Goal: Information Seeking & Learning: Learn about a topic

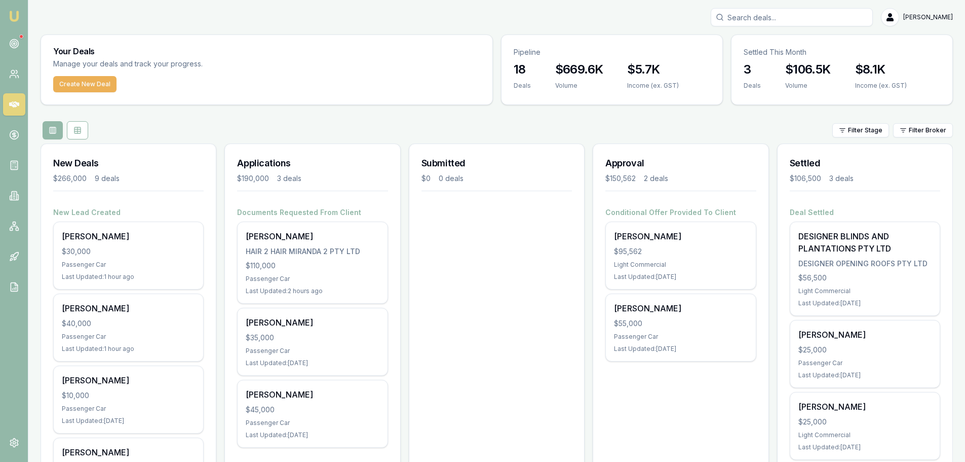
click at [133, 256] on div "$30,000" at bounding box center [128, 251] width 133 height 10
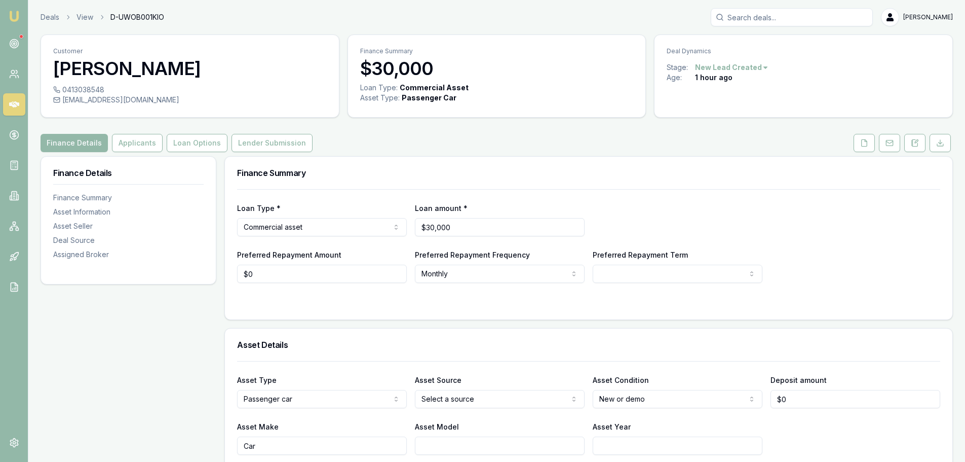
click at [918, 141] on icon at bounding box center [916, 141] width 3 height 3
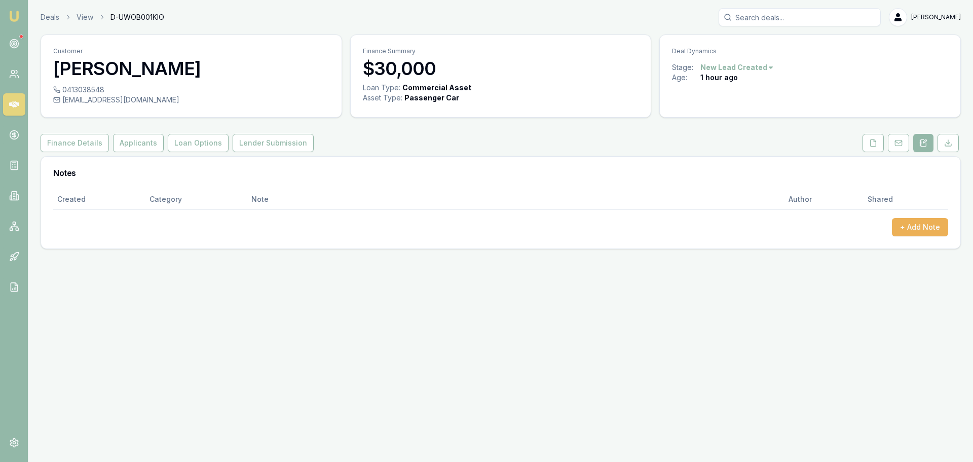
click at [915, 223] on button "+ Add Note" at bounding box center [920, 227] width 56 height 18
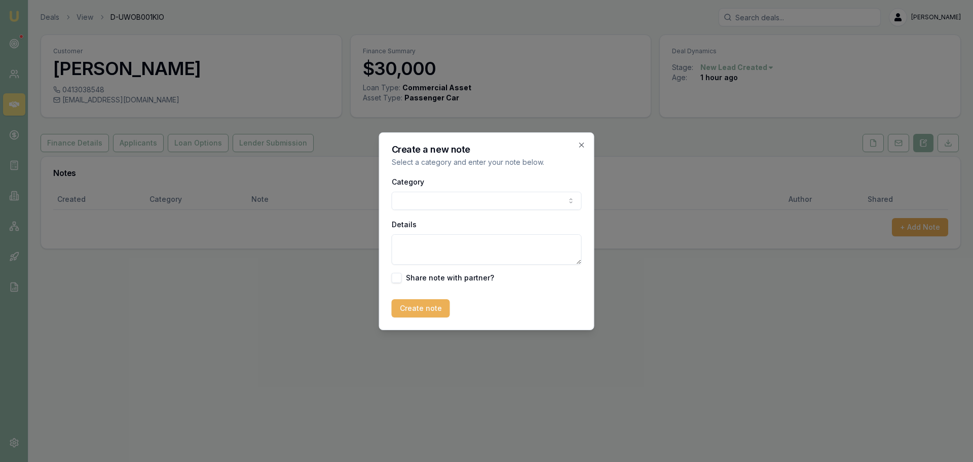
click at [398, 200] on body "Emu Broker Deals View D-UWOB001KIO Evette Abdo Toggle Menu Customer John Vaiang…" at bounding box center [486, 231] width 973 height 462
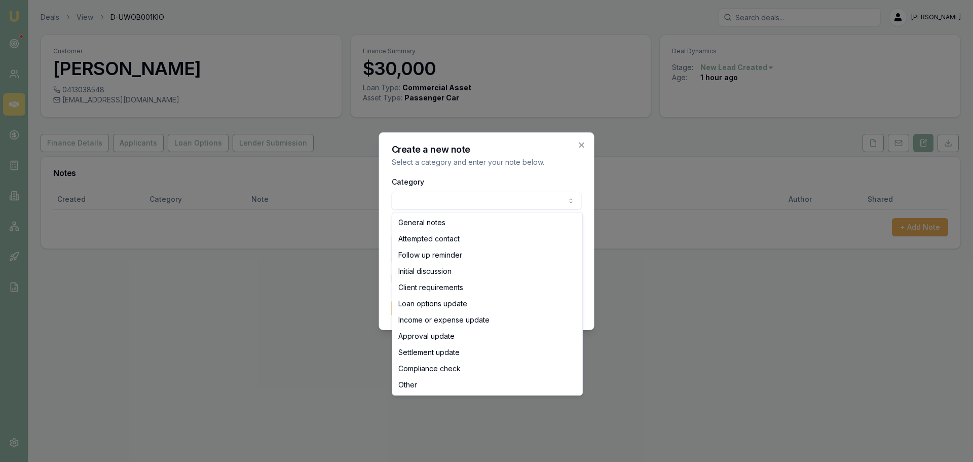
select select "ATTEMPTED_CONTACT"
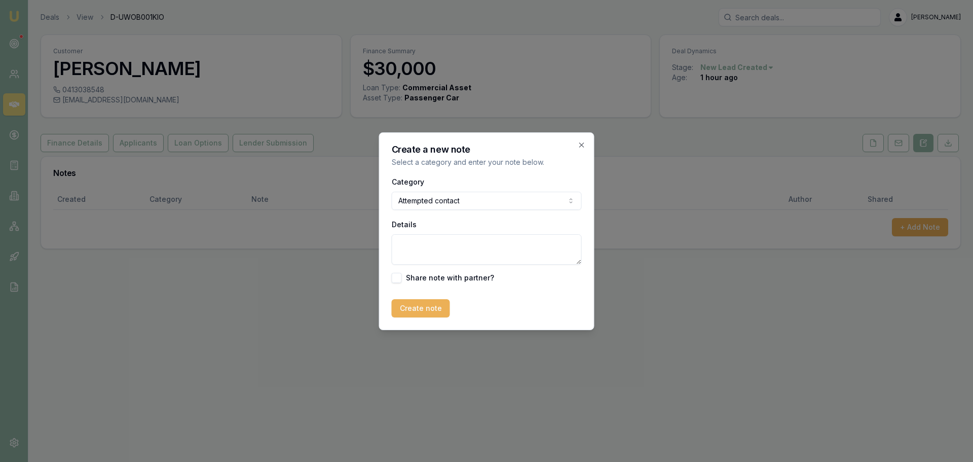
click at [408, 251] on textarea "Details" at bounding box center [487, 249] width 190 height 30
click at [447, 244] on textarea "no answer senta text message a d a voice mail message" at bounding box center [487, 249] width 190 height 30
click at [449, 244] on textarea "no answer senta text message a d a voice mail message" at bounding box center [487, 249] width 190 height 30
type textarea "no answer sent a text message a d a voice mail message"
click at [425, 311] on button "Create note" at bounding box center [421, 308] width 58 height 18
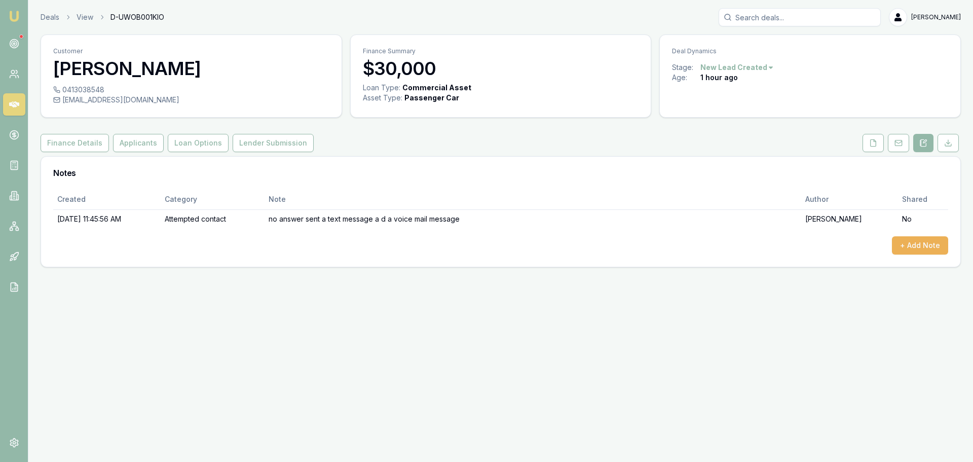
drag, startPoint x: 397, startPoint y: 352, endPoint x: 256, endPoint y: 294, distance: 152.2
click at [377, 349] on div "Emu Broker Deals View D-UWOB001KIO Evette Abdo Toggle Menu Customer John Vaiang…" at bounding box center [486, 231] width 973 height 462
click at [54, 21] on link "Deals" at bounding box center [50, 17] width 19 height 10
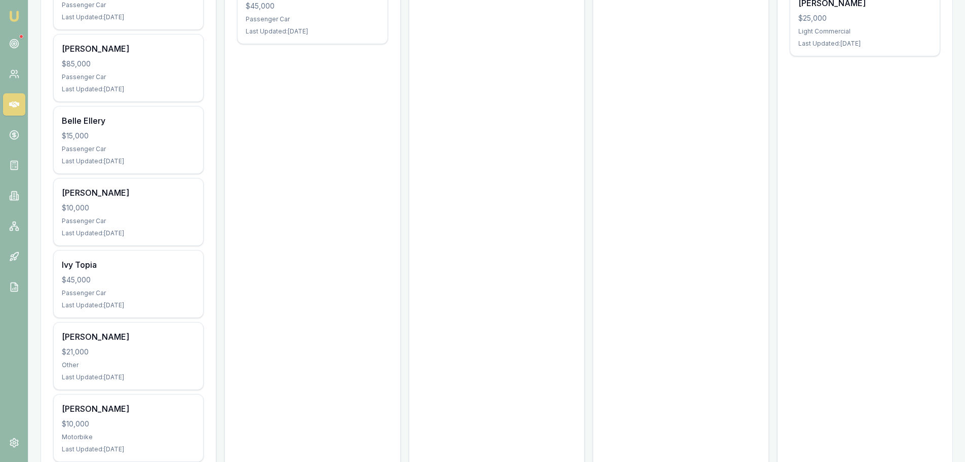
scroll to position [405, 0]
click at [129, 279] on div "$45,000" at bounding box center [128, 278] width 133 height 10
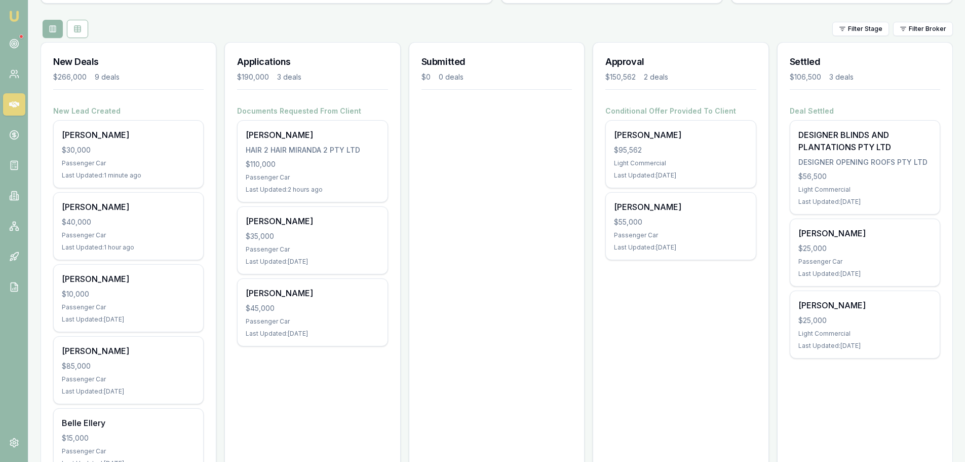
scroll to position [152, 0]
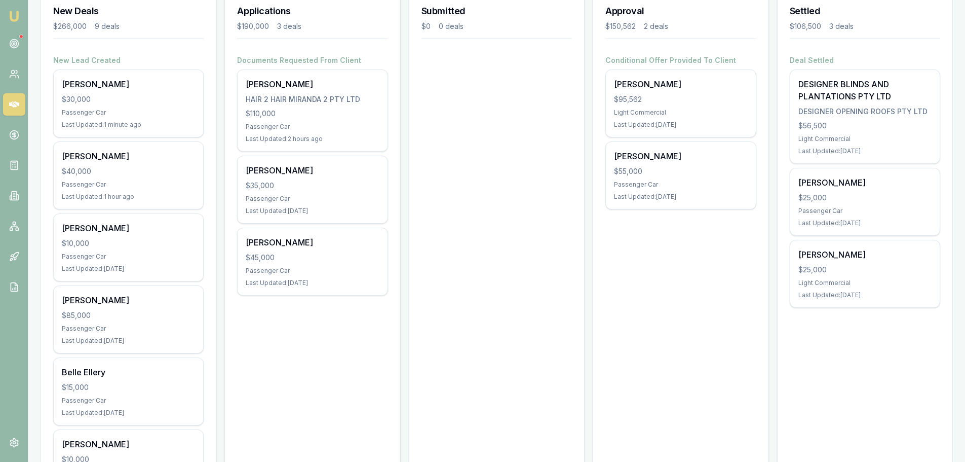
click at [288, 257] on div "$45,000" at bounding box center [312, 257] width 133 height 10
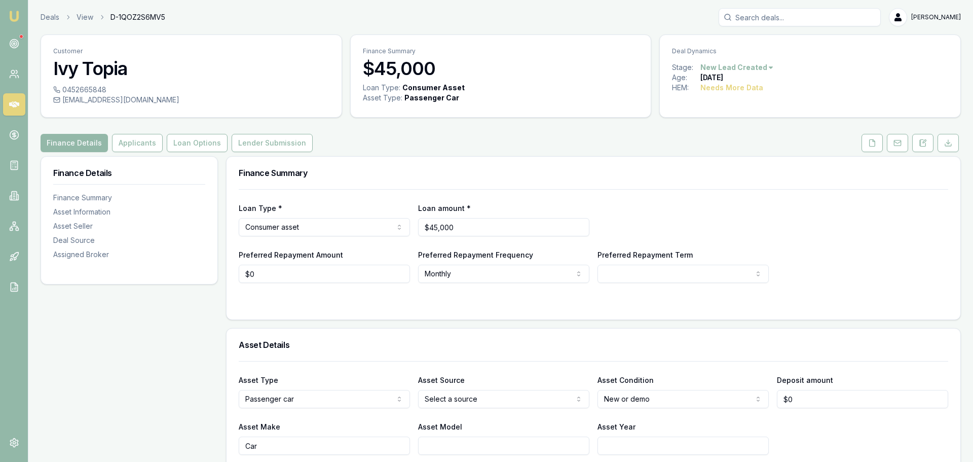
click at [742, 68] on html "Emu Broker Deals View D-1QOZ2S6MV5 Evette Abdo Toggle Menu Customer Ivy Topia 0…" at bounding box center [486, 231] width 973 height 462
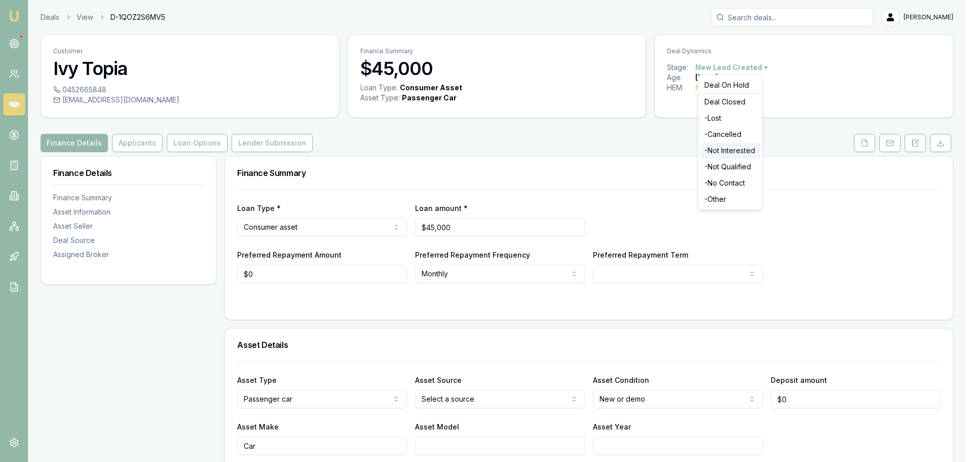
click at [718, 152] on div "- Not Interested" at bounding box center [730, 150] width 60 height 16
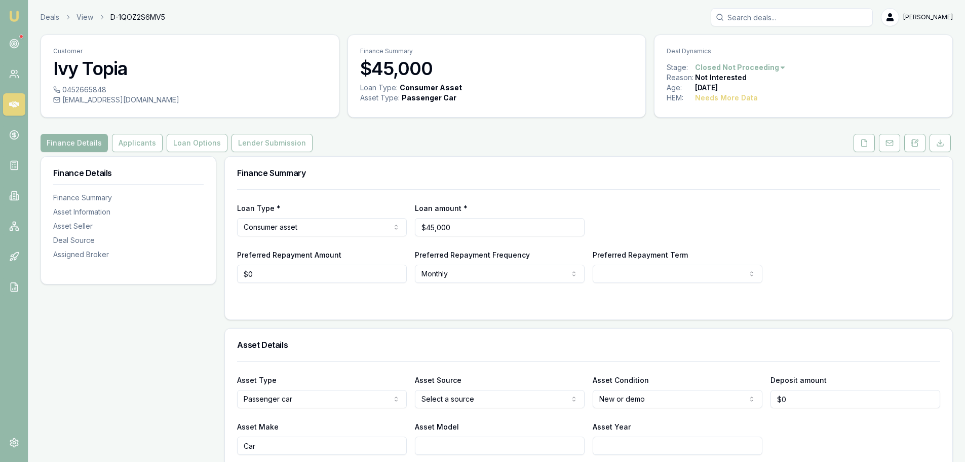
click at [48, 19] on link "Deals" at bounding box center [50, 17] width 19 height 10
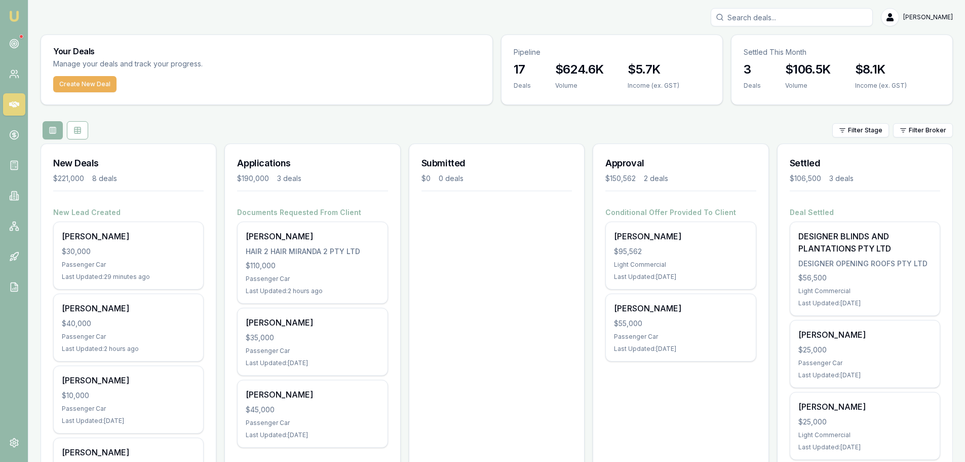
click at [897, 280] on div "$56,500" at bounding box center [865, 278] width 133 height 10
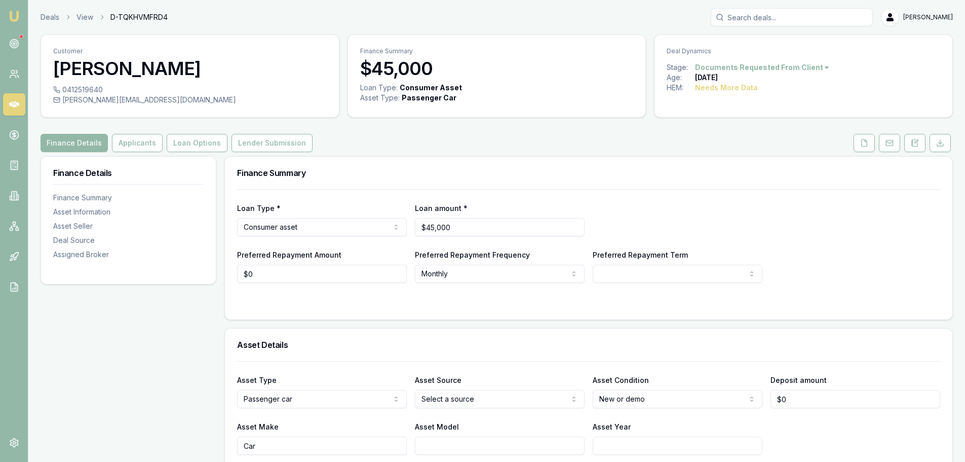
click at [581, 304] on div at bounding box center [588, 303] width 703 height 8
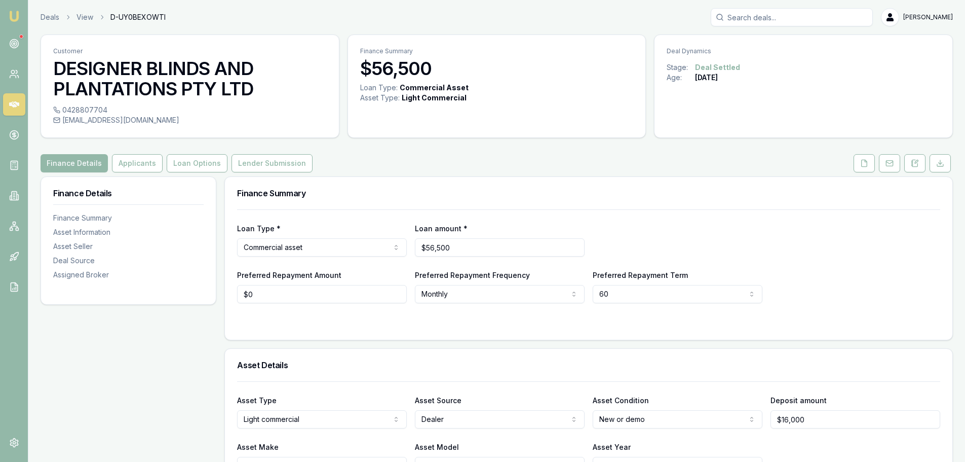
click at [50, 18] on link "Deals" at bounding box center [50, 17] width 19 height 10
